Goal: Information Seeking & Learning: Learn about a topic

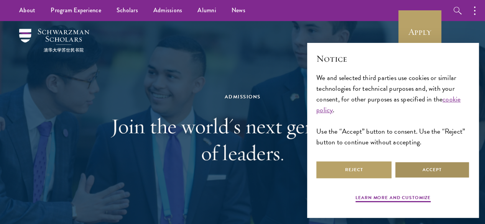
click at [447, 162] on button "Accept" at bounding box center [432, 170] width 75 height 17
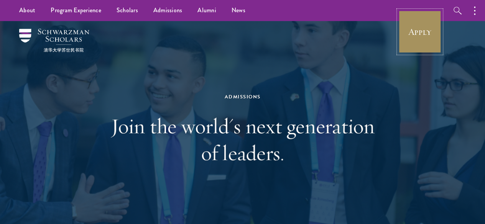
click at [436, 24] on link "Apply" at bounding box center [420, 31] width 43 height 43
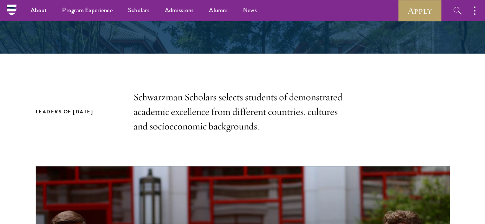
scroll to position [169, 0]
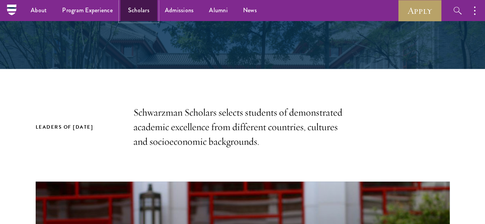
click at [126, 7] on link "Scholars" at bounding box center [138, 10] width 37 height 21
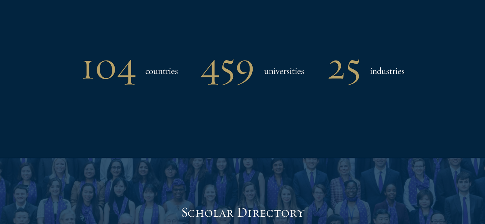
scroll to position [651, 0]
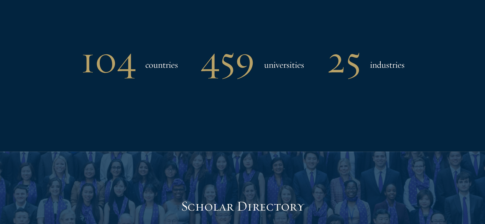
drag, startPoint x: 484, startPoint y: 73, endPoint x: 483, endPoint y: 83, distance: 9.6
click at [483, 83] on section "104 countries 459 universities 25 industries" at bounding box center [242, 66] width 485 height 171
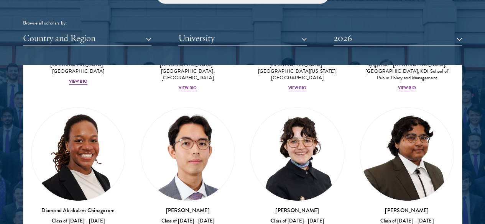
scroll to position [160, 0]
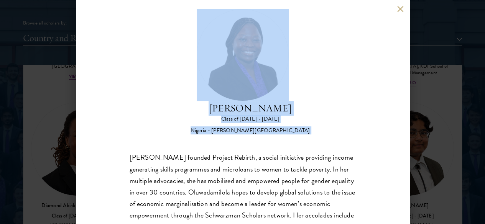
scroll to position [58, 0]
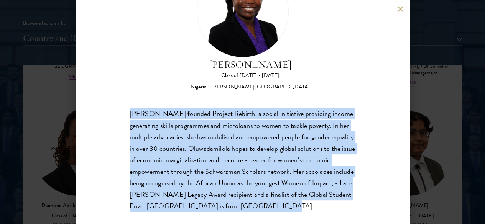
drag, startPoint x: 129, startPoint y: 135, endPoint x: 262, endPoint y: 195, distance: 146.0
click at [262, 195] on div "[PERSON_NAME] founded Project Rebirth, a social initiative providing income gen…" at bounding box center [243, 161] width 226 height 104
copy div "[PERSON_NAME] founded Project Rebirth, a social initiative providing income gen…"
click at [402, 7] on button at bounding box center [401, 9] width 7 height 7
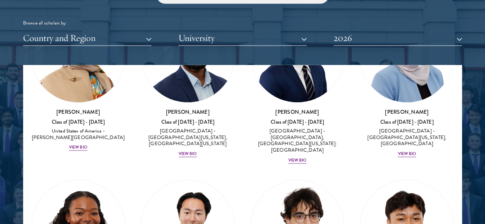
scroll to position [583, 0]
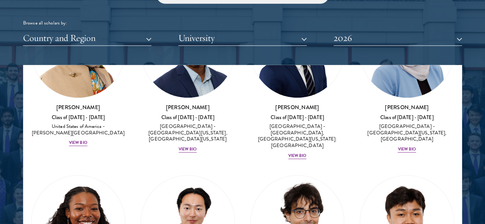
drag, startPoint x: 448, startPoint y: 96, endPoint x: 448, endPoint y: 108, distance: 12.3
click at [448, 108] on div at bounding box center [242, 104] width 485 height 474
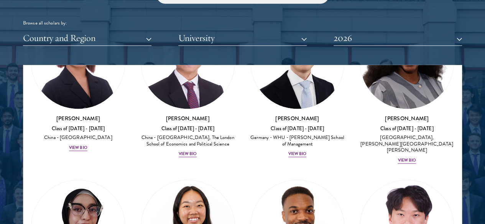
scroll to position [2057, 0]
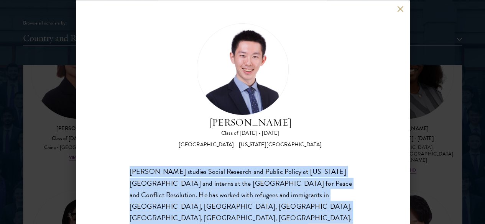
scroll to position [58, 0]
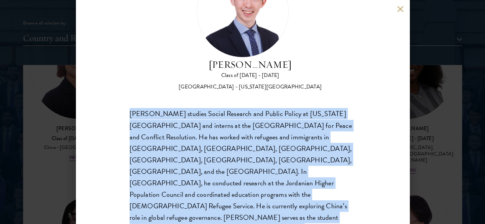
drag, startPoint x: 130, startPoint y: 138, endPoint x: 295, endPoint y: 206, distance: 178.4
click at [295, 206] on div "[PERSON_NAME] Class of [DATE] - [DATE] [GEOGRAPHIC_DATA] - [US_STATE][GEOGRAPHI…" at bounding box center [243, 112] width 334 height 224
copy div "[PERSON_NAME] studies Social Research and Public Policy at [US_STATE][GEOGRAPHI…"
click at [399, 11] on button at bounding box center [401, 9] width 7 height 7
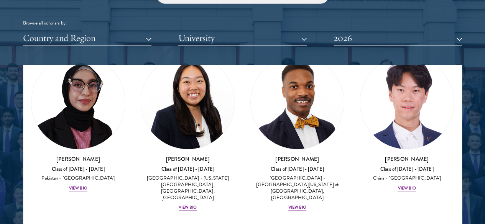
scroll to position [2211, 0]
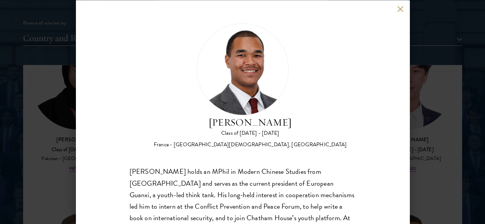
click at [398, 10] on button at bounding box center [401, 9] width 7 height 7
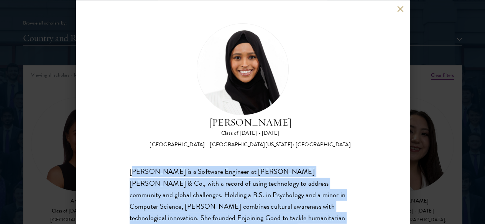
drag, startPoint x: 131, startPoint y: 139, endPoint x: 237, endPoint y: 199, distance: 121.5
click at [237, 199] on div "[PERSON_NAME] is a Software Engineer at [PERSON_NAME] [PERSON_NAME] & Co., with…" at bounding box center [243, 223] width 226 height 115
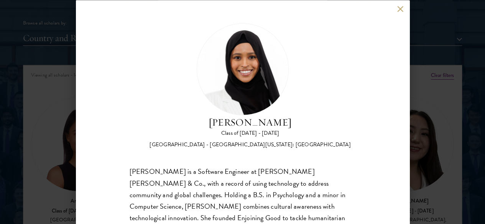
click at [129, 139] on div "[PERSON_NAME] Class of [DATE] - [DATE] [GEOGRAPHIC_DATA] - [GEOGRAPHIC_DATA][US…" at bounding box center [243, 112] width 334 height 224
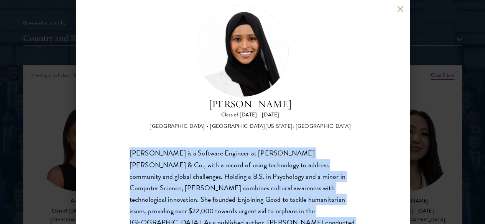
scroll to position [45, 0]
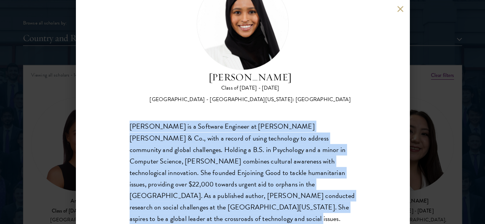
drag, startPoint x: 130, startPoint y: 139, endPoint x: 206, endPoint y: 199, distance: 97.0
click at [206, 199] on div "[PERSON_NAME] is a Software Engineer at [PERSON_NAME] [PERSON_NAME] & Co., with…" at bounding box center [243, 178] width 226 height 115
copy div "[PERSON_NAME] is a Software Engineer at [PERSON_NAME] [PERSON_NAME] & Co., with…"
